Goal: Task Accomplishment & Management: Manage account settings

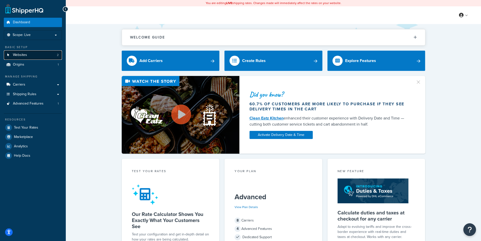
click at [42, 56] on link "Websites 2" at bounding box center [33, 54] width 58 height 9
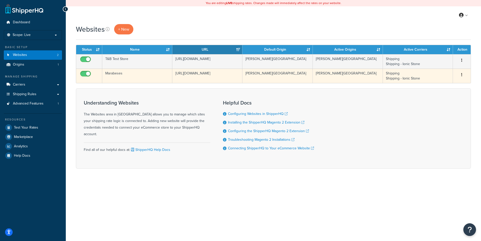
click at [187, 74] on td "[URL][DOMAIN_NAME]" at bounding box center [207, 76] width 70 height 14
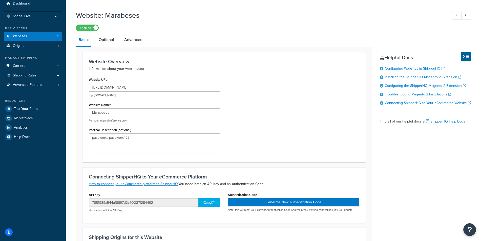
scroll to position [26, 0]
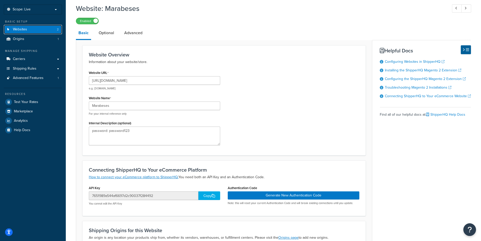
click at [43, 33] on link "Websites 2" at bounding box center [33, 29] width 58 height 9
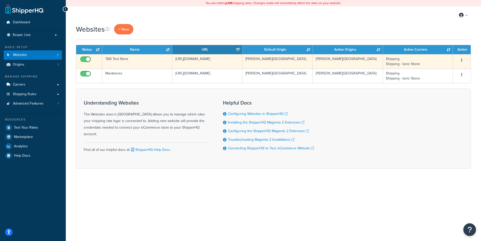
click at [167, 59] on td "T&B Test Store" at bounding box center [137, 61] width 70 height 14
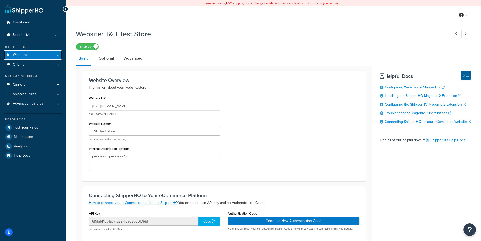
click at [53, 54] on link "Websites 2" at bounding box center [33, 54] width 58 height 9
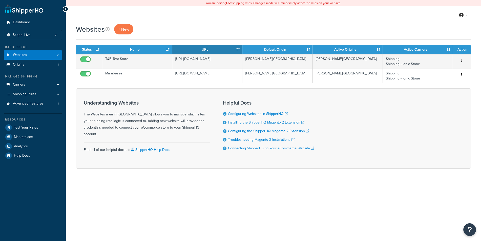
click at [161, 77] on td "Marabeses" at bounding box center [137, 76] width 70 height 14
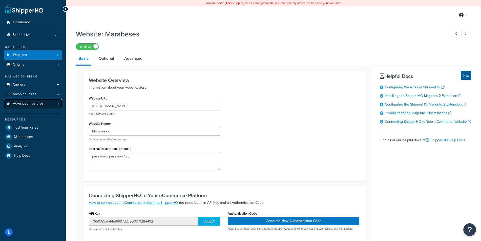
click at [39, 102] on span "Advanced Features" at bounding box center [28, 103] width 31 height 4
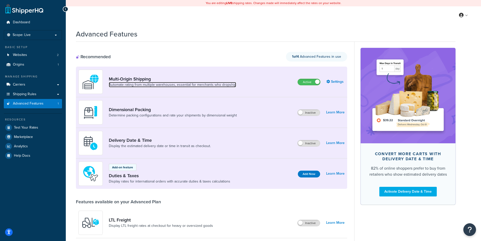
click at [174, 85] on link "Automate rating from multiple warehouses, essential for merchants who dropship" at bounding box center [172, 84] width 127 height 5
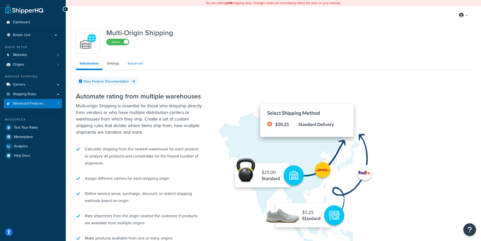
click at [124, 61] on link "Advanced" at bounding box center [135, 63] width 23 height 10
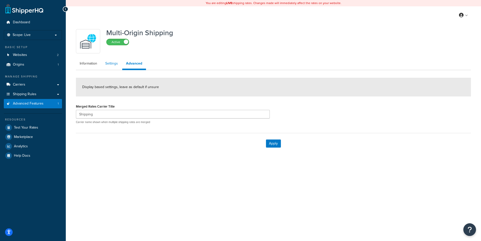
click at [118, 65] on link "Settings" at bounding box center [111, 63] width 20 height 10
select select "false"
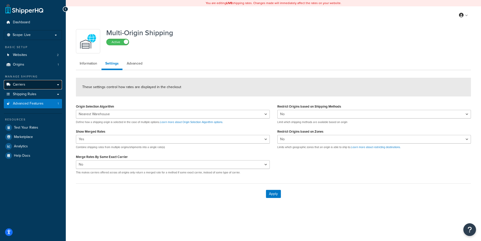
click at [16, 83] on span "Carriers" at bounding box center [19, 84] width 12 height 4
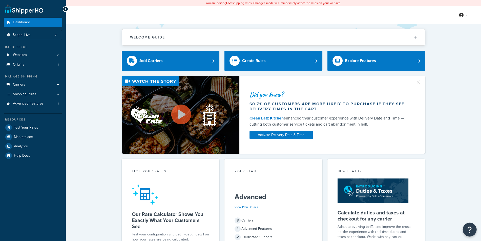
click at [473, 233] on button "Open Resource Center" at bounding box center [469, 229] width 14 height 14
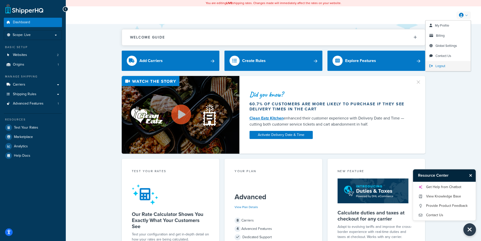
click at [436, 67] on span "Logout" at bounding box center [440, 65] width 10 height 5
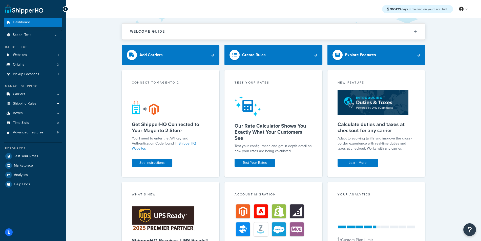
click at [473, 226] on button "Open Resource Center" at bounding box center [469, 229] width 13 height 13
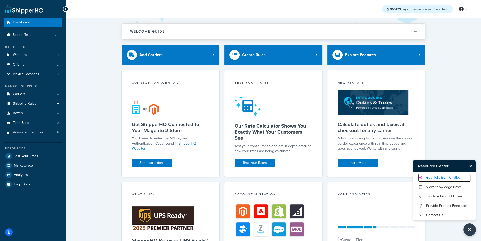
click at [448, 177] on link "Get Help from Chatbot" at bounding box center [444, 177] width 53 height 8
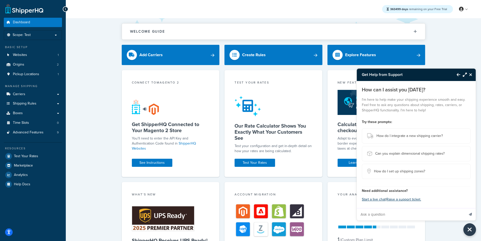
click at [380, 216] on input "Ask a question" at bounding box center [410, 214] width 108 height 12
paste input "I was looking at a temporary solution in the meantime but I don’t seem to be ab…"
type input "I was looking at a temporary solution in the meantime but I don’t seem to be ab…"
click at [473, 215] on button "Send message" at bounding box center [470, 214] width 11 height 12
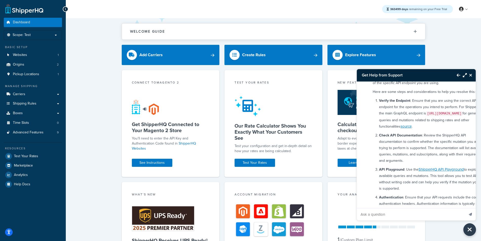
scroll to position [106, 0]
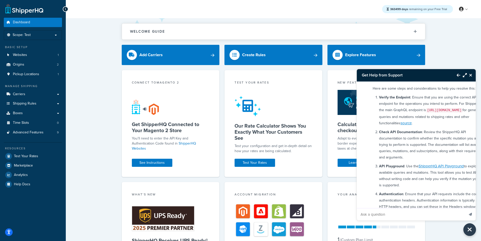
click at [459, 77] on icon "Back to Resource Center" at bounding box center [458, 75] width 4 height 4
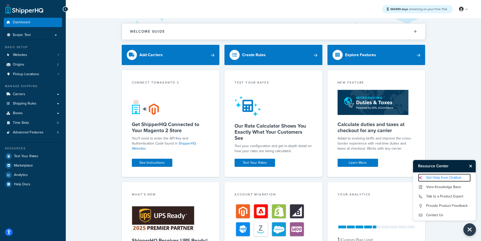
click at [445, 179] on link "Get Help from Chatbot" at bounding box center [444, 177] width 53 height 8
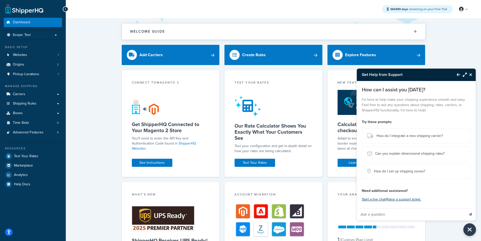
click at [458, 75] on icon "Back to Resource Center" at bounding box center [458, 75] width 4 height 4
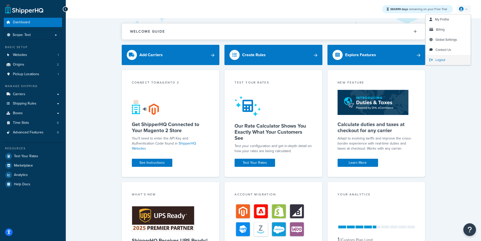
click at [440, 58] on span "Logout" at bounding box center [440, 59] width 10 height 5
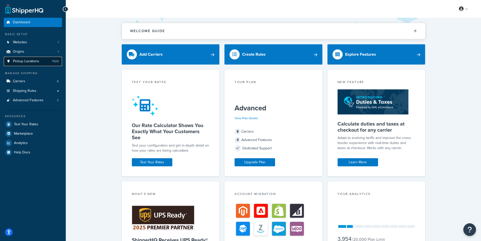
click at [41, 63] on link "Pickup Locations 7929" at bounding box center [33, 61] width 58 height 9
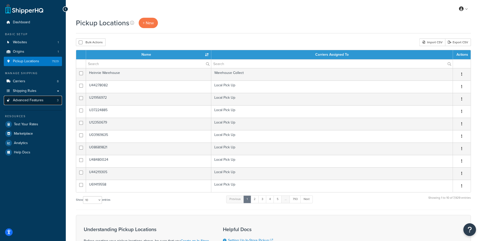
click at [47, 102] on link "Advanced Features 3" at bounding box center [33, 100] width 58 height 9
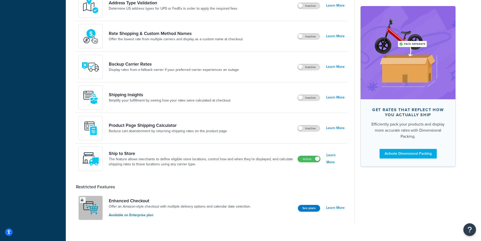
scroll to position [277, 0]
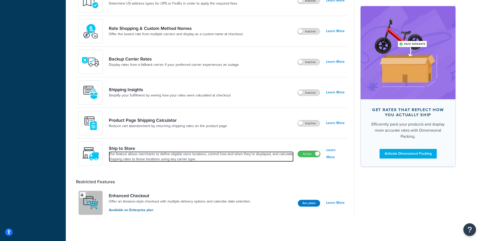
click at [129, 158] on link "The feature allows merchants to define eligible store locations, control how an…" at bounding box center [201, 156] width 185 height 10
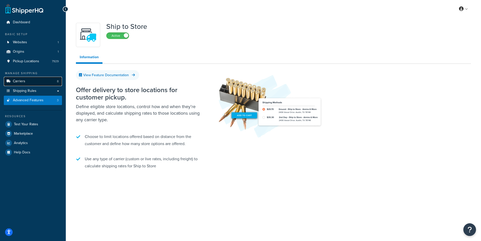
click at [47, 78] on link "Carriers 8" at bounding box center [33, 81] width 58 height 9
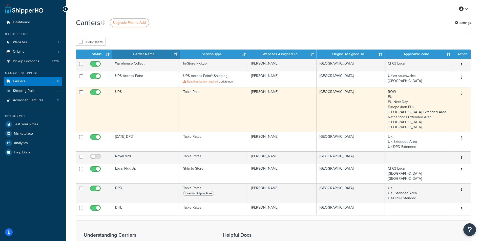
click at [151, 100] on td "UPS" at bounding box center [146, 109] width 68 height 45
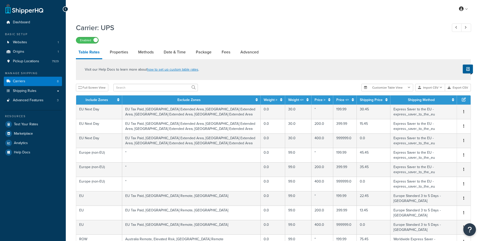
select select "25"
click at [219, 51] on li "Package" at bounding box center [206, 52] width 26 height 12
click at [226, 52] on link "Fees" at bounding box center [226, 52] width 14 height 12
select select "AFTER"
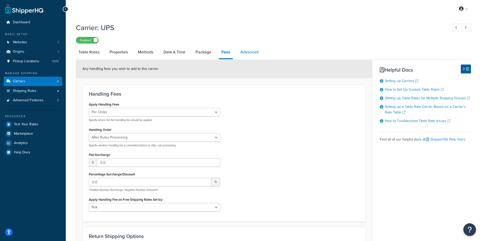
click at [257, 53] on link "Advanced" at bounding box center [249, 52] width 23 height 12
select select "false"
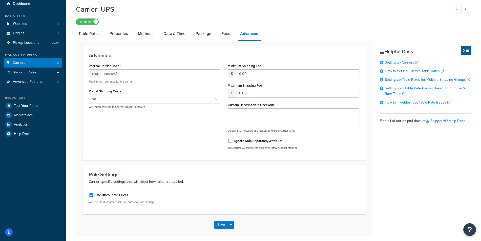
scroll to position [10, 0]
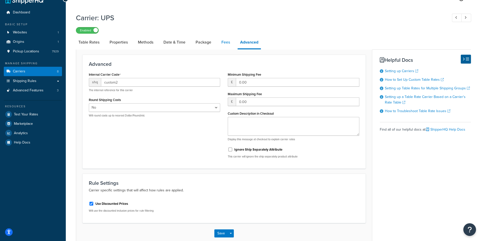
click at [227, 42] on link "Fees" at bounding box center [226, 42] width 14 height 12
select select "AFTER"
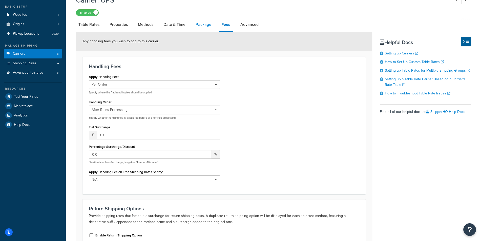
click at [202, 27] on link "Package" at bounding box center [203, 24] width 21 height 12
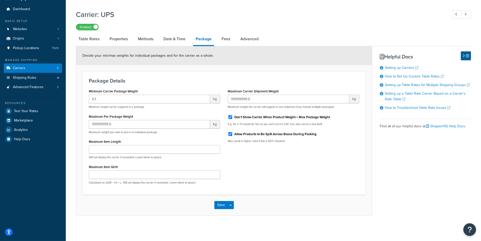
scroll to position [13, 0]
click at [183, 37] on link "Date & Time" at bounding box center [174, 39] width 27 height 12
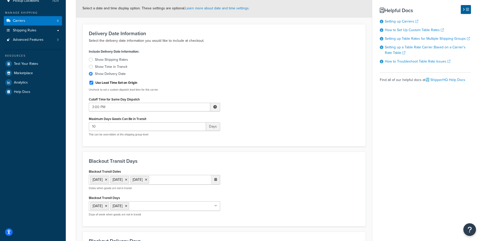
scroll to position [10, 0]
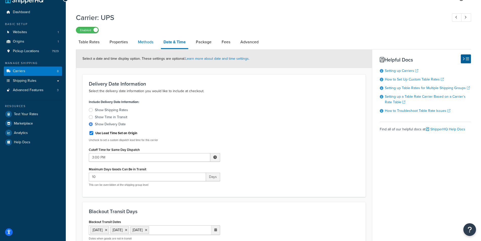
click at [147, 43] on link "Methods" at bounding box center [145, 42] width 20 height 12
select select "25"
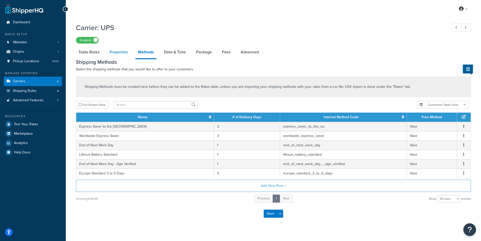
click at [114, 51] on link "Properties" at bounding box center [118, 52] width 23 height 12
select select "HIGHEST"
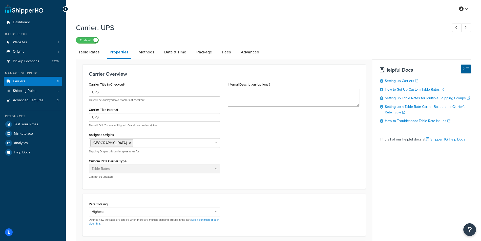
click at [39, 64] on link "Pickup Locations 7929" at bounding box center [33, 61] width 58 height 9
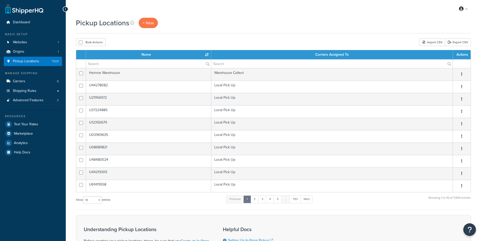
click at [44, 83] on link "Carriers 8" at bounding box center [33, 81] width 58 height 9
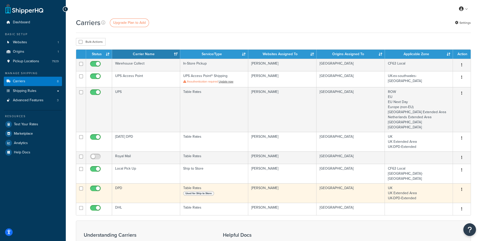
click at [155, 184] on td "DPD" at bounding box center [146, 192] width 68 height 19
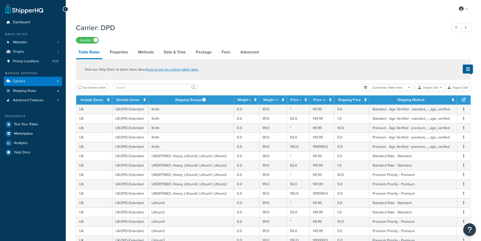
select select "25"
click at [226, 51] on link "Fees" at bounding box center [226, 52] width 14 height 12
select select "AFTER"
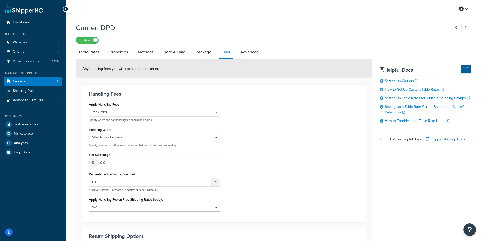
click at [250, 62] on div "Any handling fees you wish to add to this carrier." at bounding box center [224, 68] width 296 height 19
click at [248, 55] on link "Advanced" at bounding box center [249, 52] width 23 height 12
select select "false"
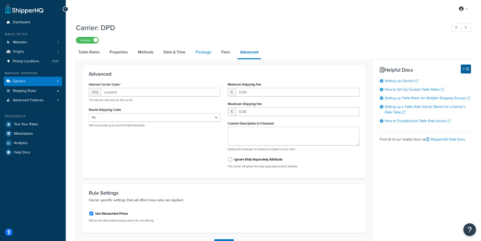
click at [206, 51] on link "Package" at bounding box center [203, 52] width 21 height 12
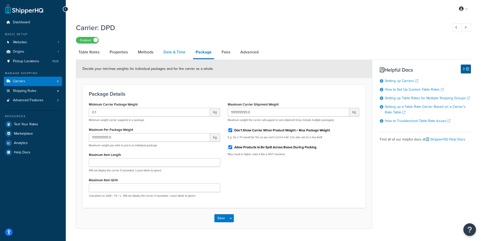
click at [179, 55] on link "Date & Time" at bounding box center [174, 52] width 27 height 12
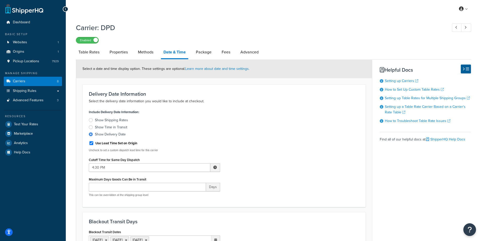
click at [138, 60] on div "Select a date and time display option. These settings are optional. Learn more …" at bounding box center [224, 68] width 296 height 19
click at [138, 54] on link "Methods" at bounding box center [145, 52] width 20 height 12
select select "25"
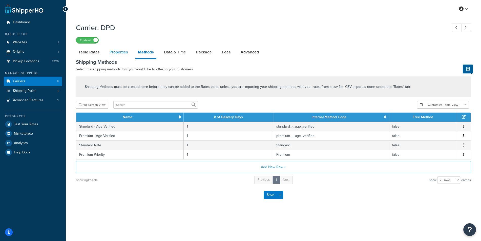
click at [111, 48] on link "Properties" at bounding box center [118, 52] width 23 height 12
select select "HIGHEST"
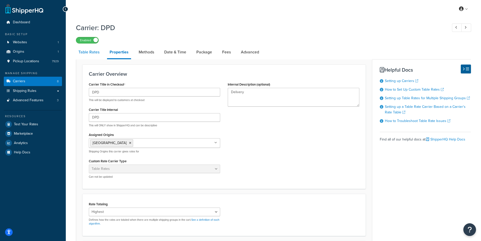
click at [96, 52] on link "Table Rates" at bounding box center [89, 52] width 26 height 12
select select "25"
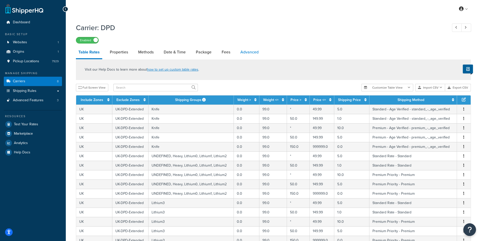
click at [249, 52] on link "Advanced" at bounding box center [249, 52] width 23 height 12
select select "false"
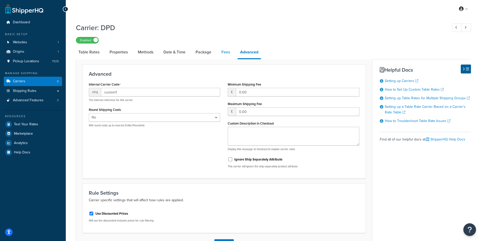
click at [219, 53] on link "Fees" at bounding box center [226, 52] width 14 height 12
select select "AFTER"
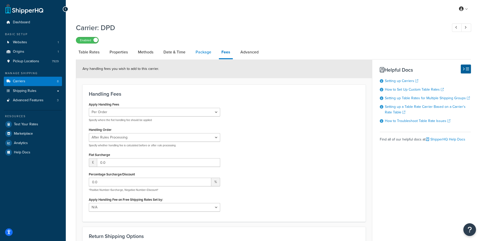
click at [203, 53] on link "Package" at bounding box center [203, 52] width 21 height 12
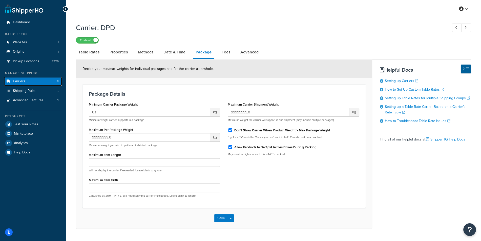
click at [17, 78] on link "Carriers 8" at bounding box center [33, 81] width 58 height 9
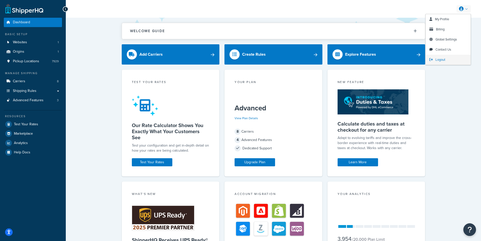
click at [444, 58] on span "Logout" at bounding box center [440, 59] width 10 height 5
